Goal: Information Seeking & Learning: Learn about a topic

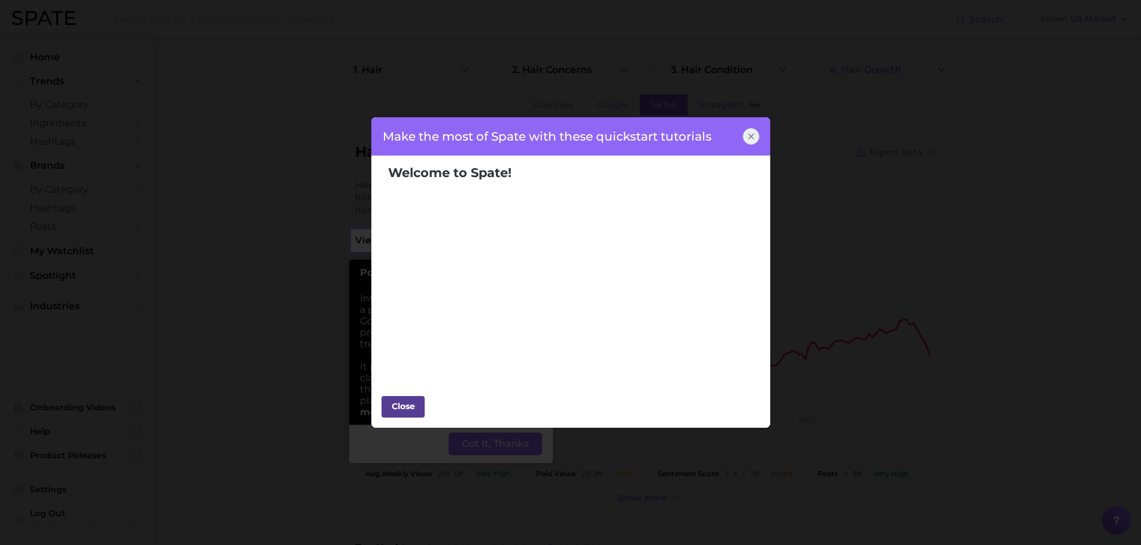
click at [396, 405] on div "Close" at bounding box center [403, 407] width 36 height 18
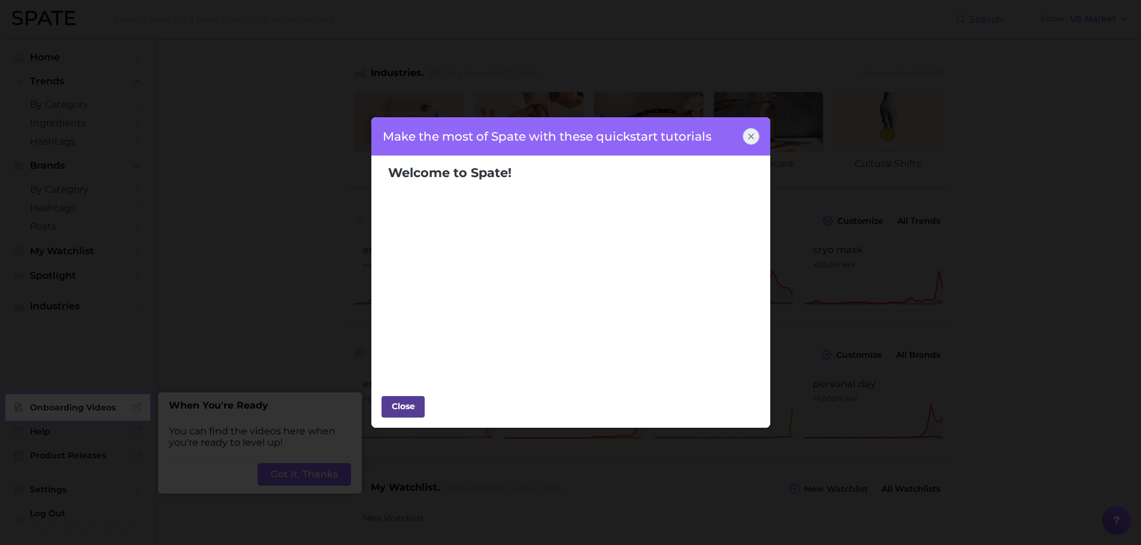
click at [407, 404] on div "Close" at bounding box center [403, 407] width 36 height 18
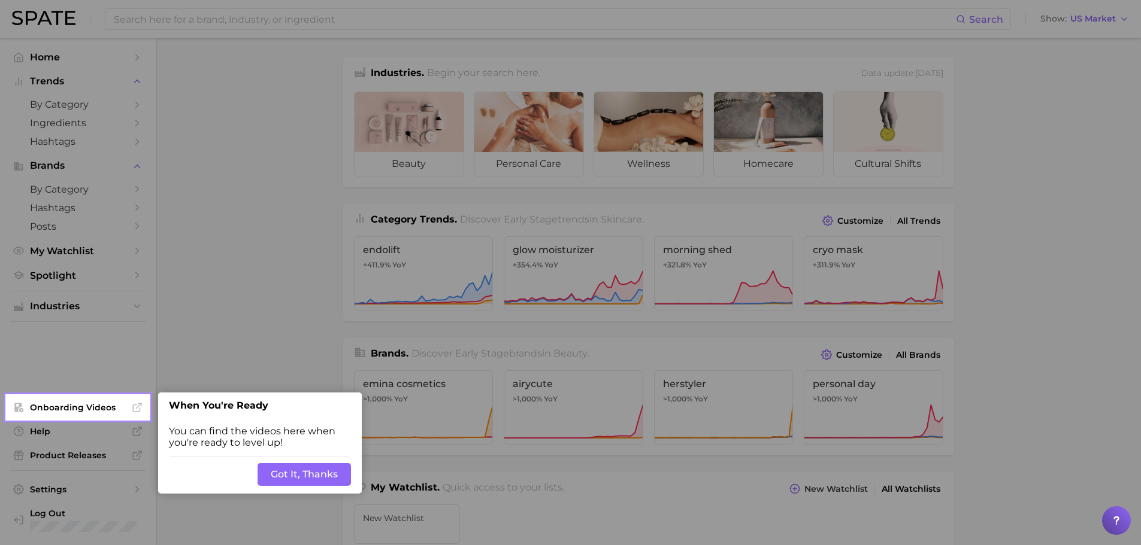
click at [302, 471] on button "Got It, Thanks" at bounding box center [303, 474] width 93 height 23
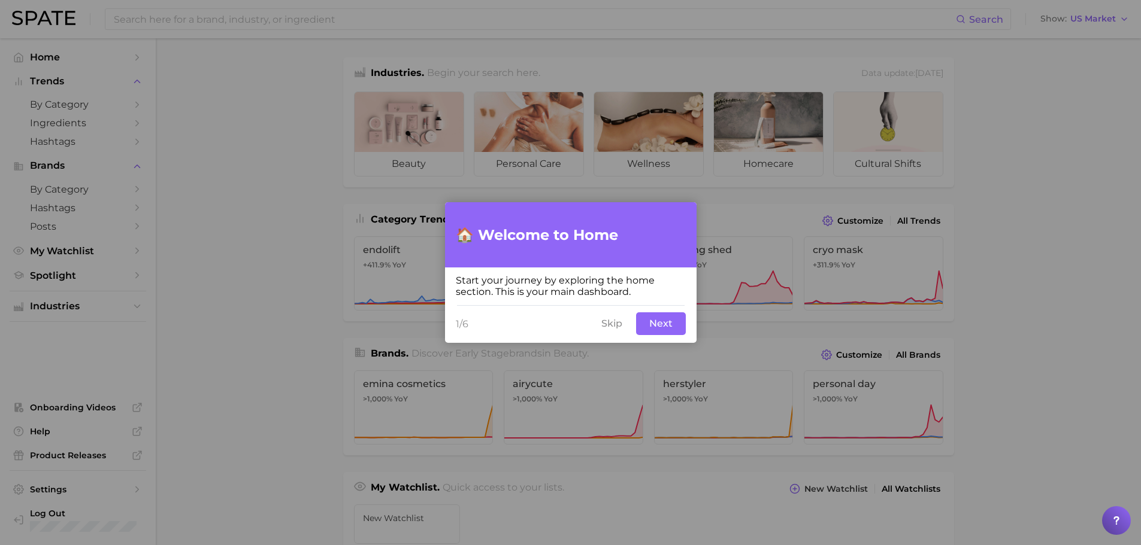
click at [615, 322] on button "Skip" at bounding box center [611, 324] width 35 height 23
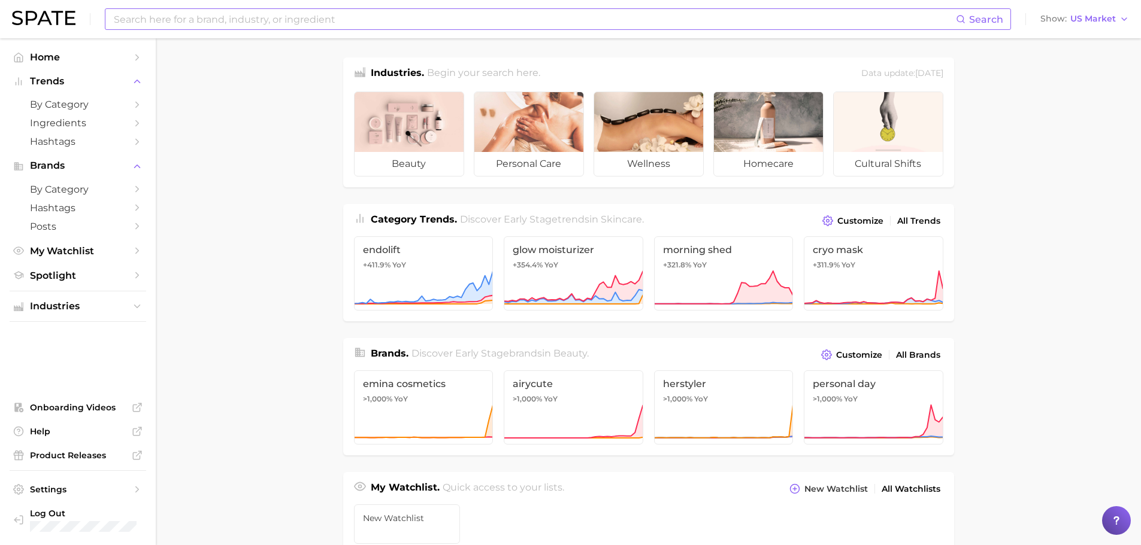
click at [223, 16] on input at bounding box center [534, 19] width 843 height 20
type input "g"
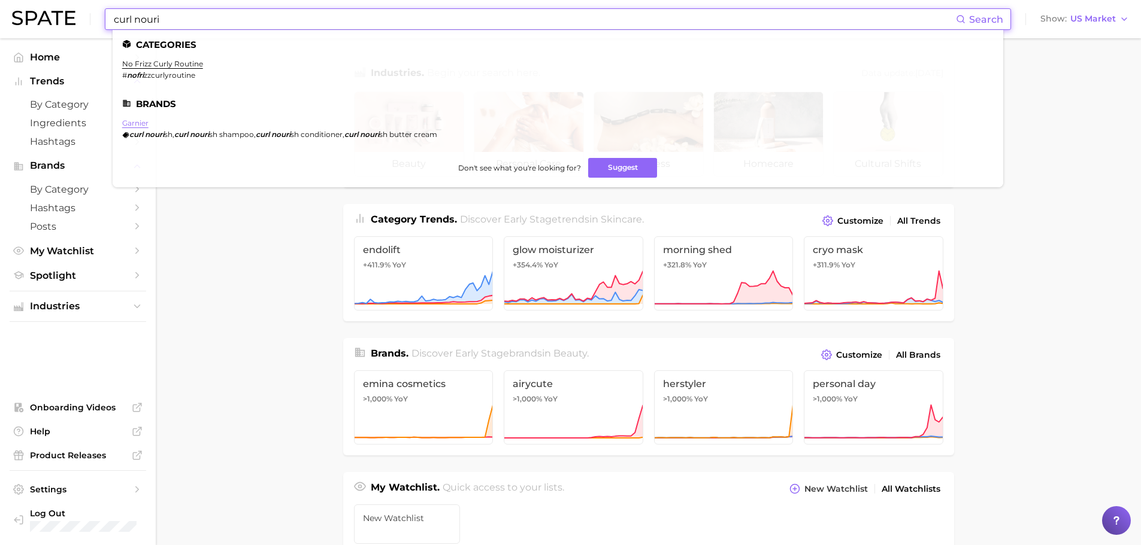
type input "curl nouri"
click at [138, 123] on link "garnier" at bounding box center [135, 123] width 26 height 9
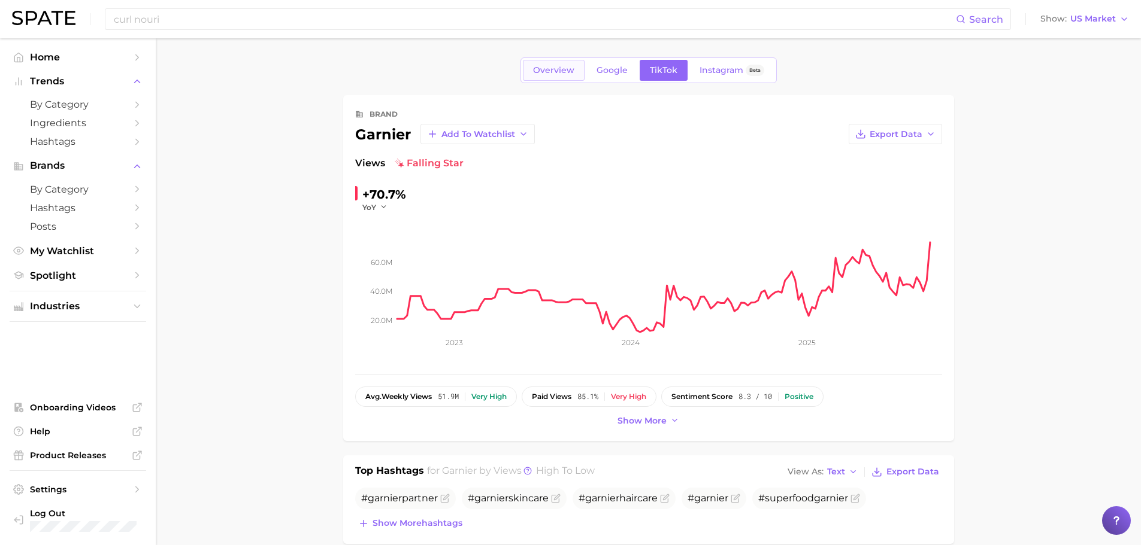
click at [544, 70] on span "Overview" at bounding box center [553, 70] width 41 height 10
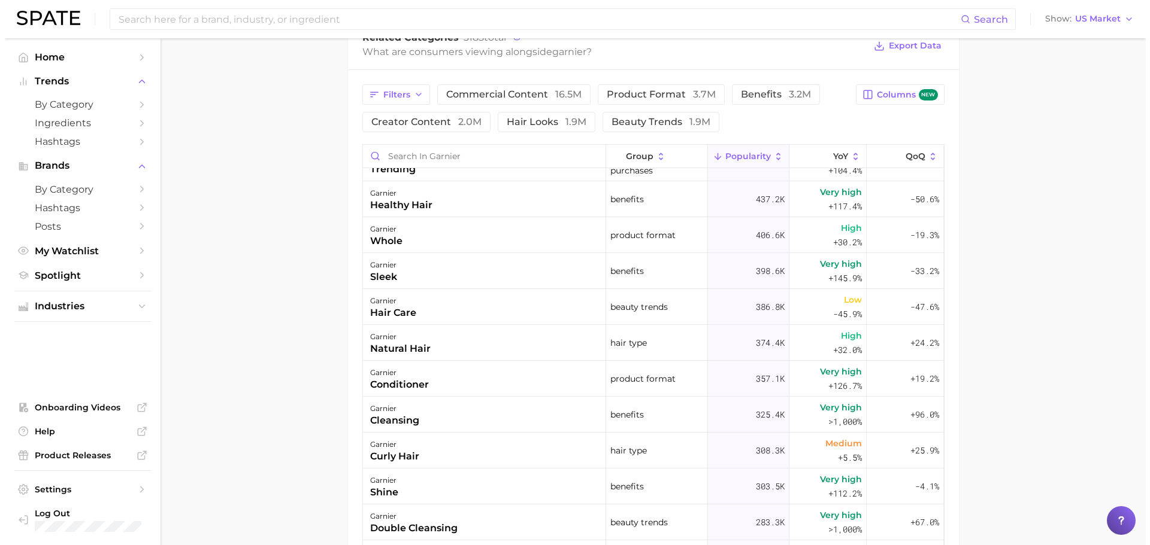
scroll to position [419, 0]
click at [483, 453] on div "garnier curly hair" at bounding box center [479, 450] width 243 height 36
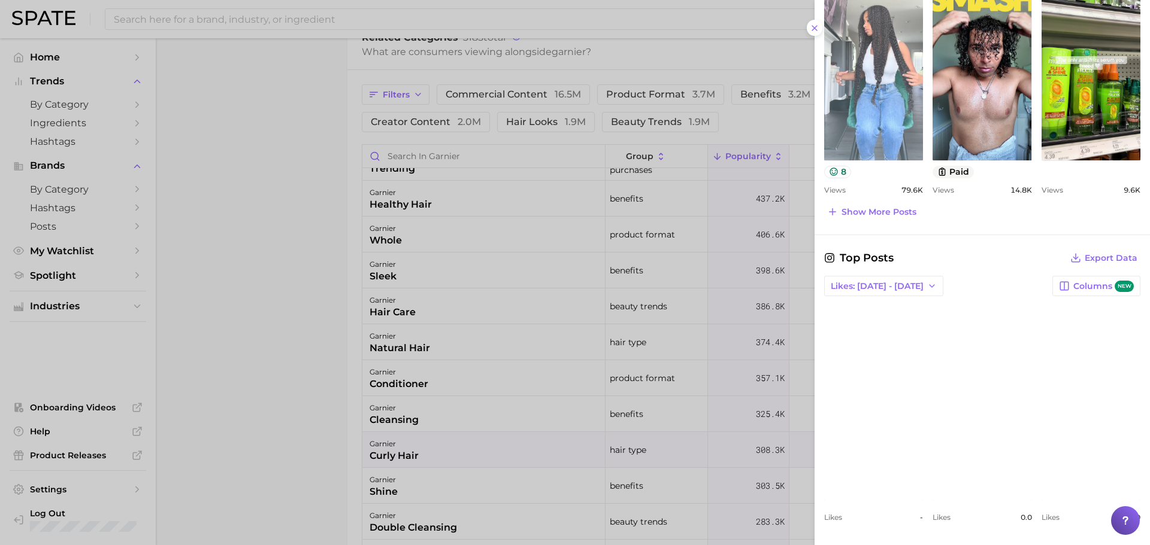
scroll to position [638, 0]
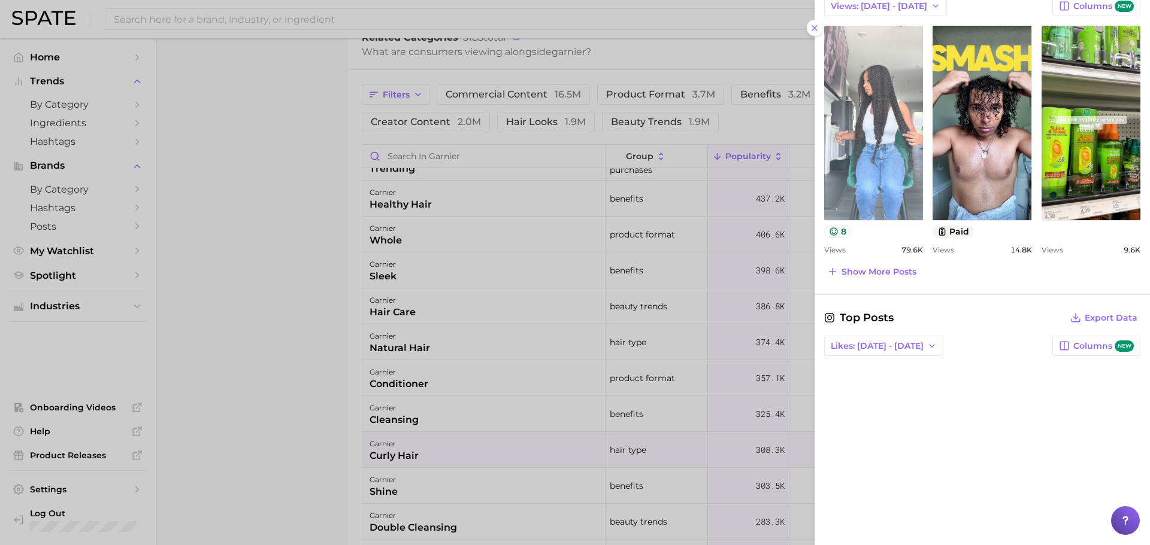
click at [897, 159] on link "view post on TikTok" at bounding box center [873, 123] width 99 height 195
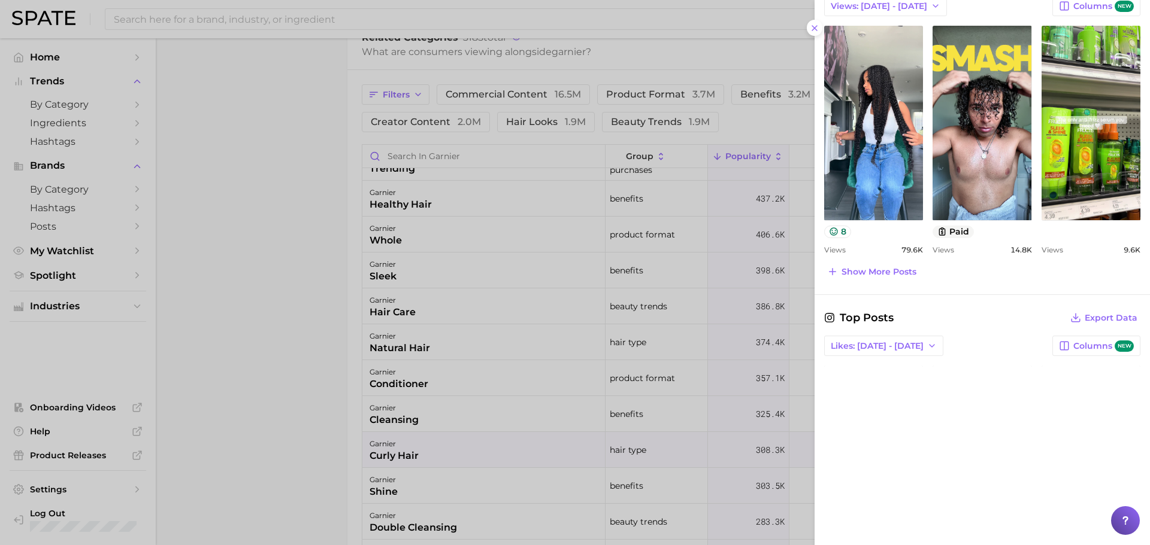
click at [282, 455] on div at bounding box center [575, 272] width 1150 height 545
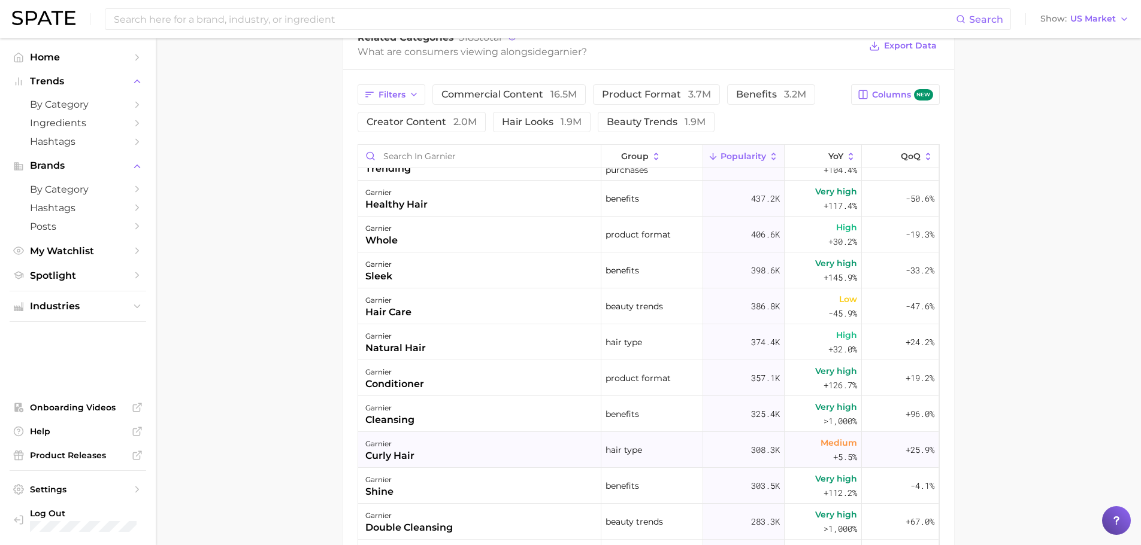
click at [397, 450] on div "curly hair" at bounding box center [389, 456] width 49 height 14
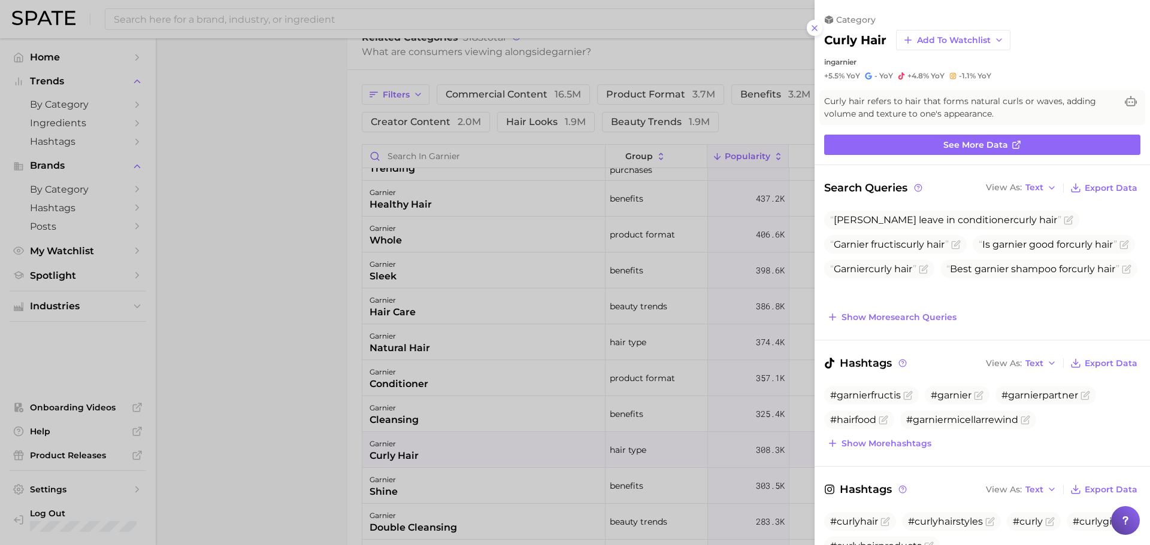
scroll to position [0, 0]
click at [913, 320] on span "Show more search queries" at bounding box center [898, 318] width 115 height 10
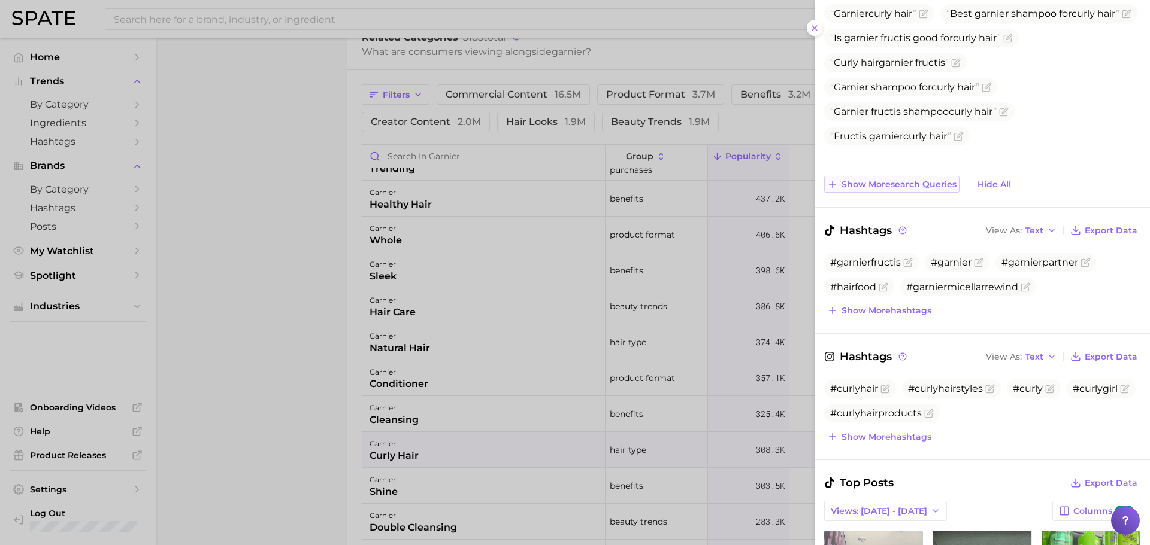
scroll to position [299, 0]
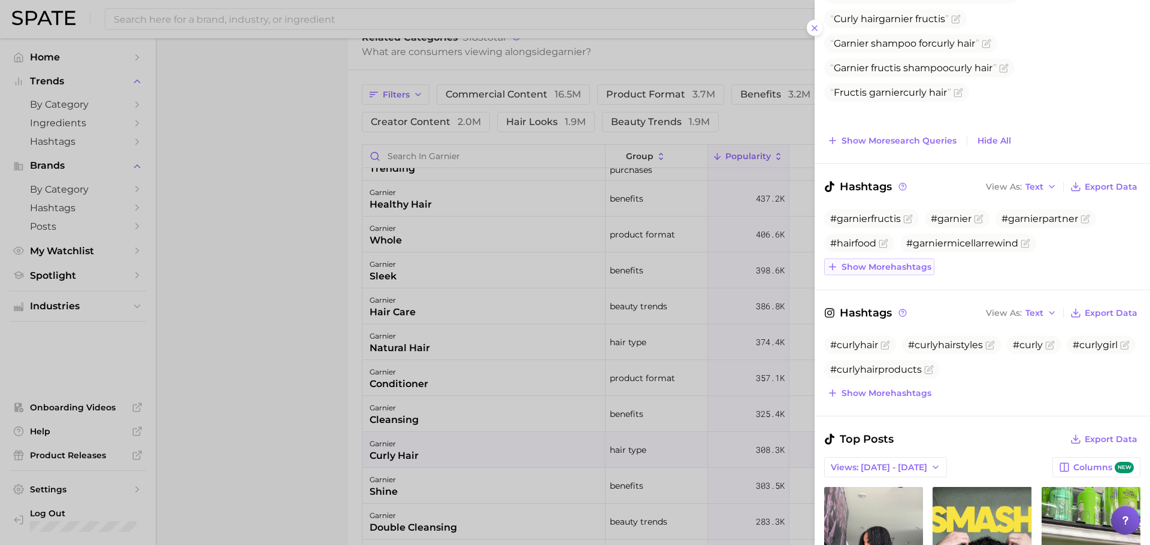
click at [909, 271] on span "Show more hashtags" at bounding box center [886, 267] width 90 height 10
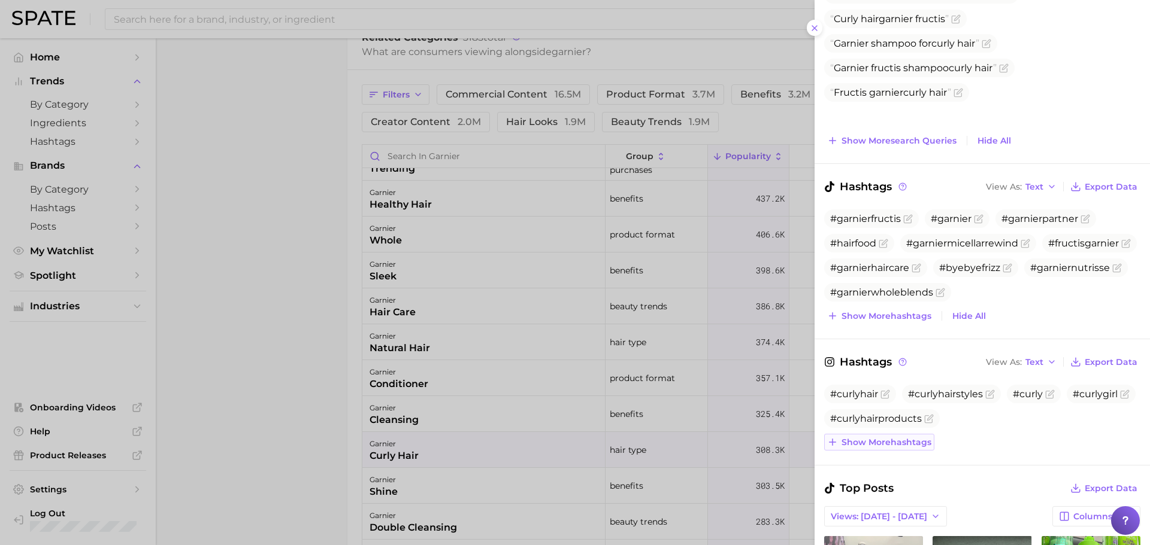
click at [898, 443] on span "Show more hashtags" at bounding box center [886, 443] width 90 height 10
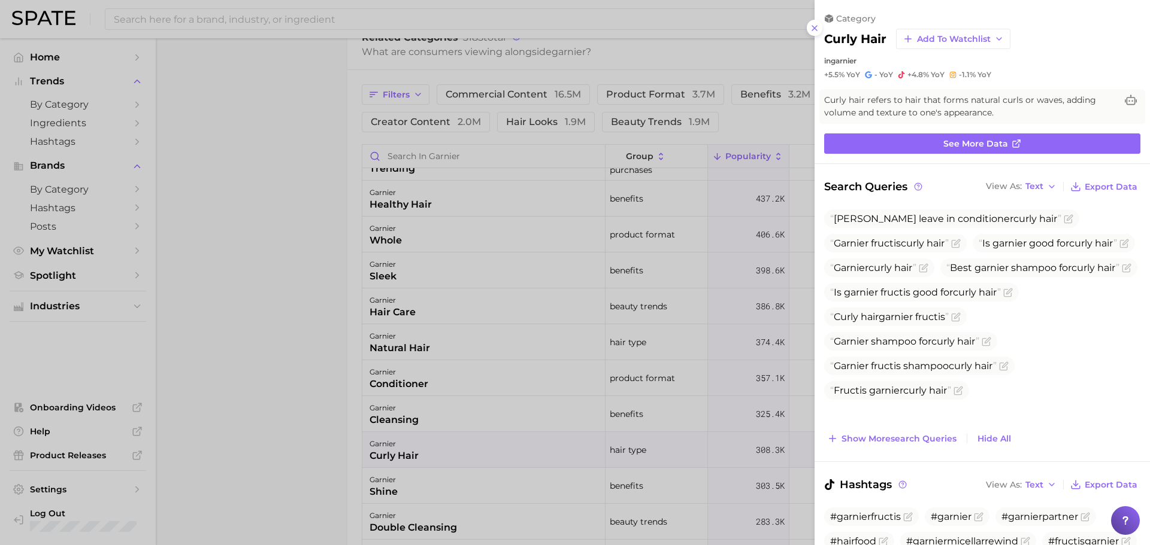
scroll to position [0, 0]
